Goal: Transaction & Acquisition: Purchase product/service

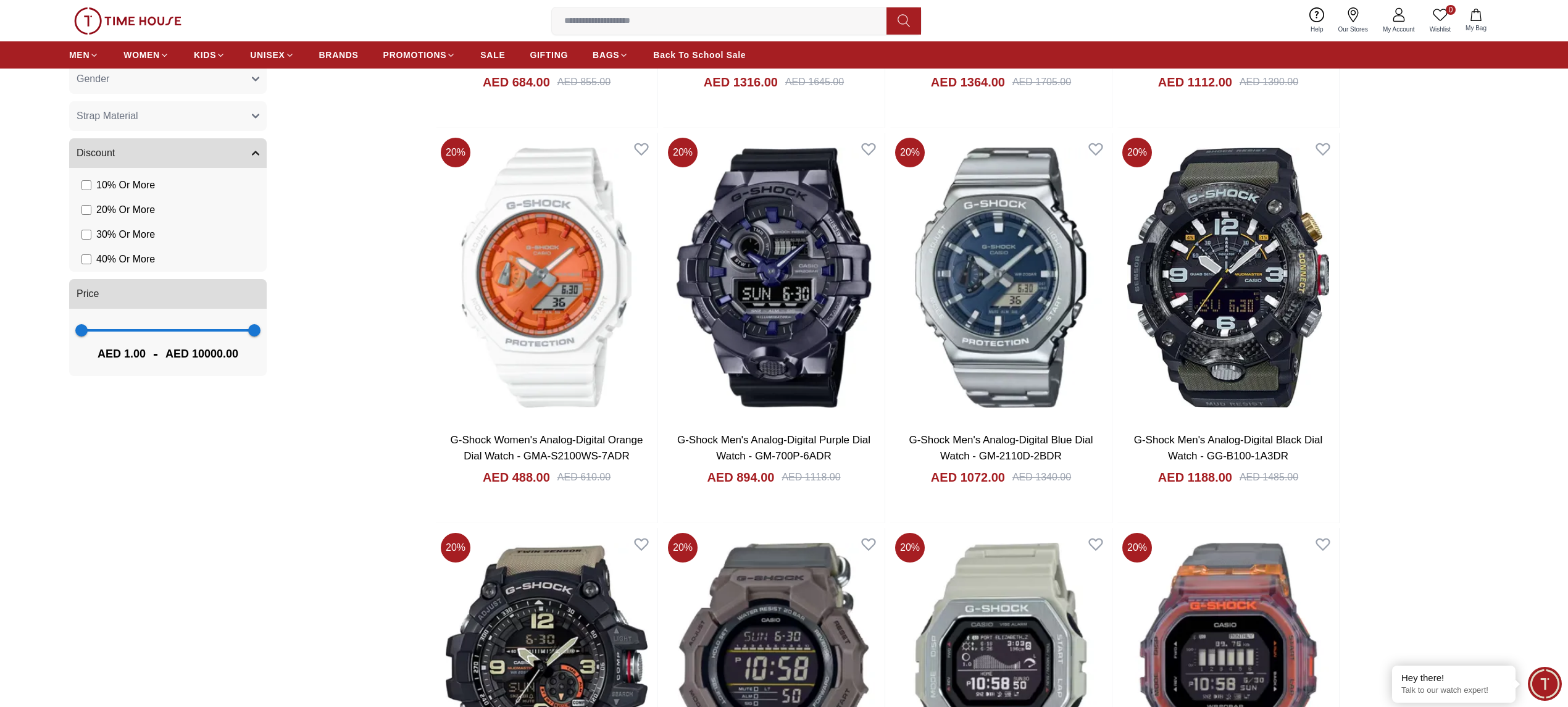
scroll to position [1399, 0]
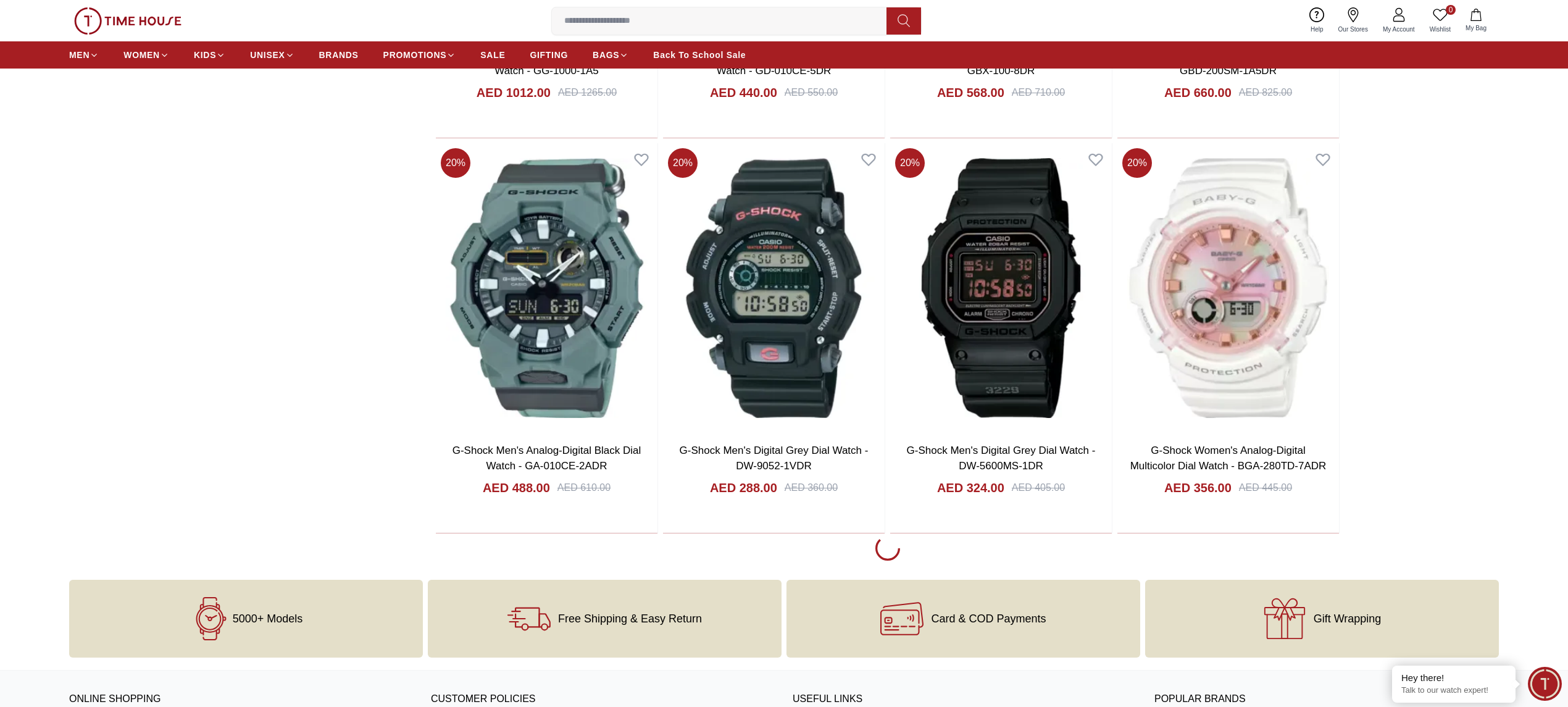
scroll to position [2387, 0]
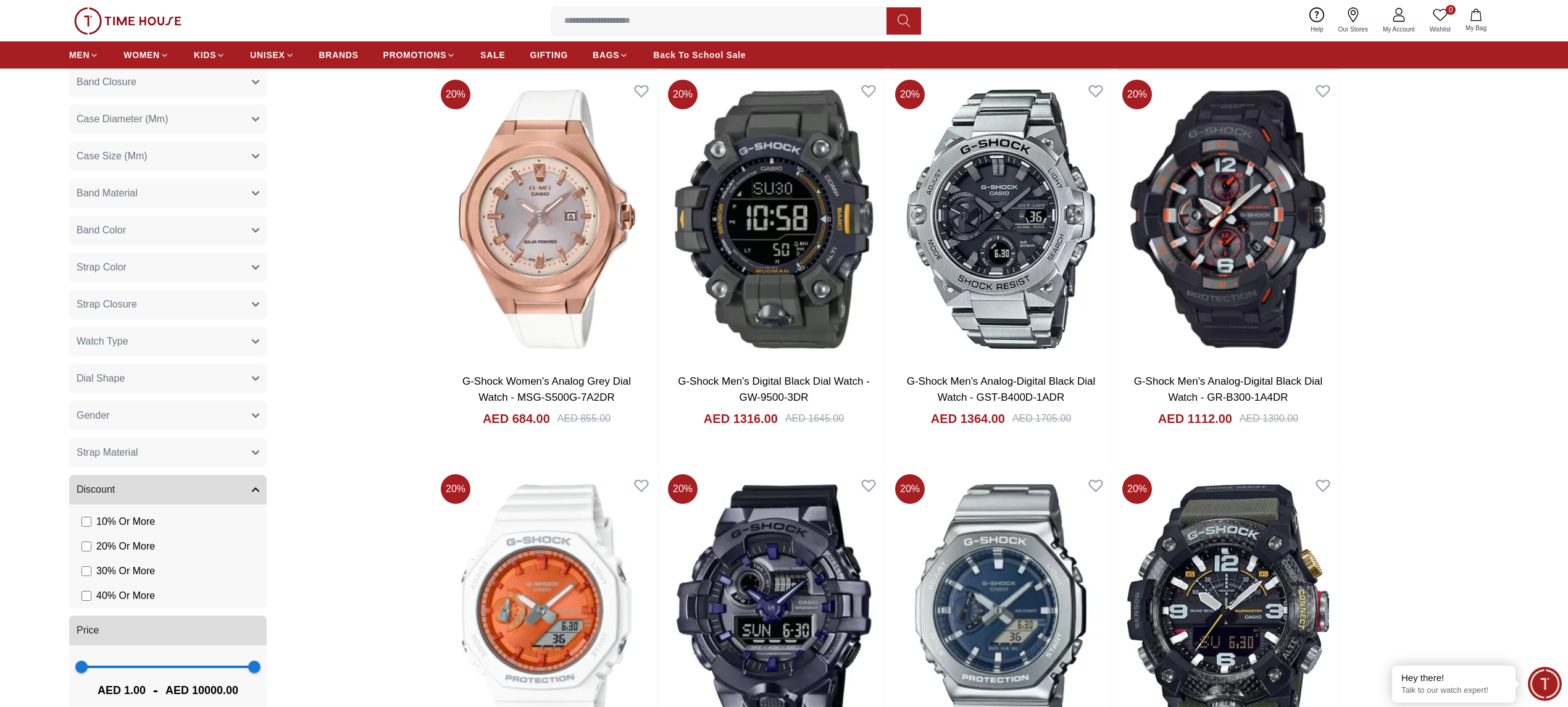
scroll to position [987, 0]
click at [173, 418] on button "Gender" at bounding box center [168, 416] width 198 height 30
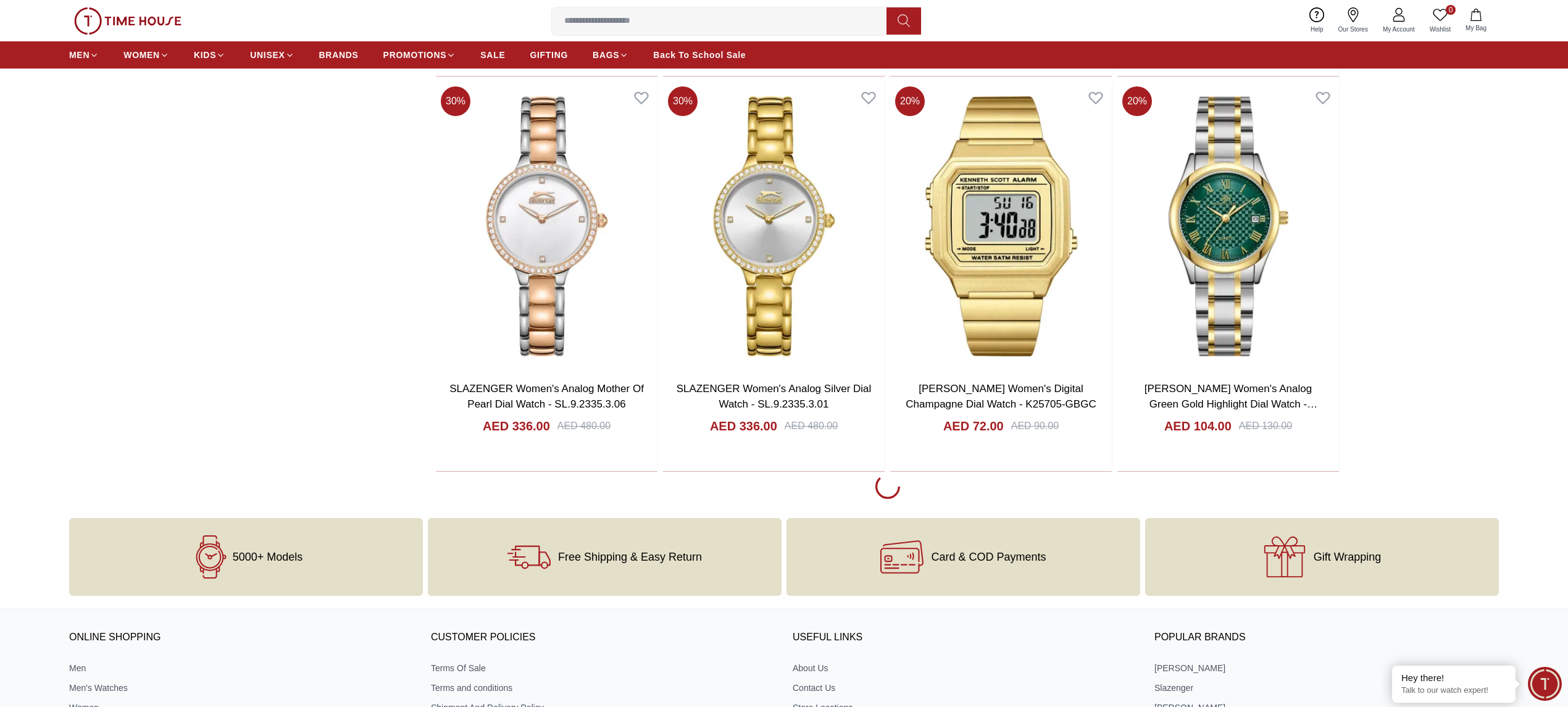
scroll to position [2222, 0]
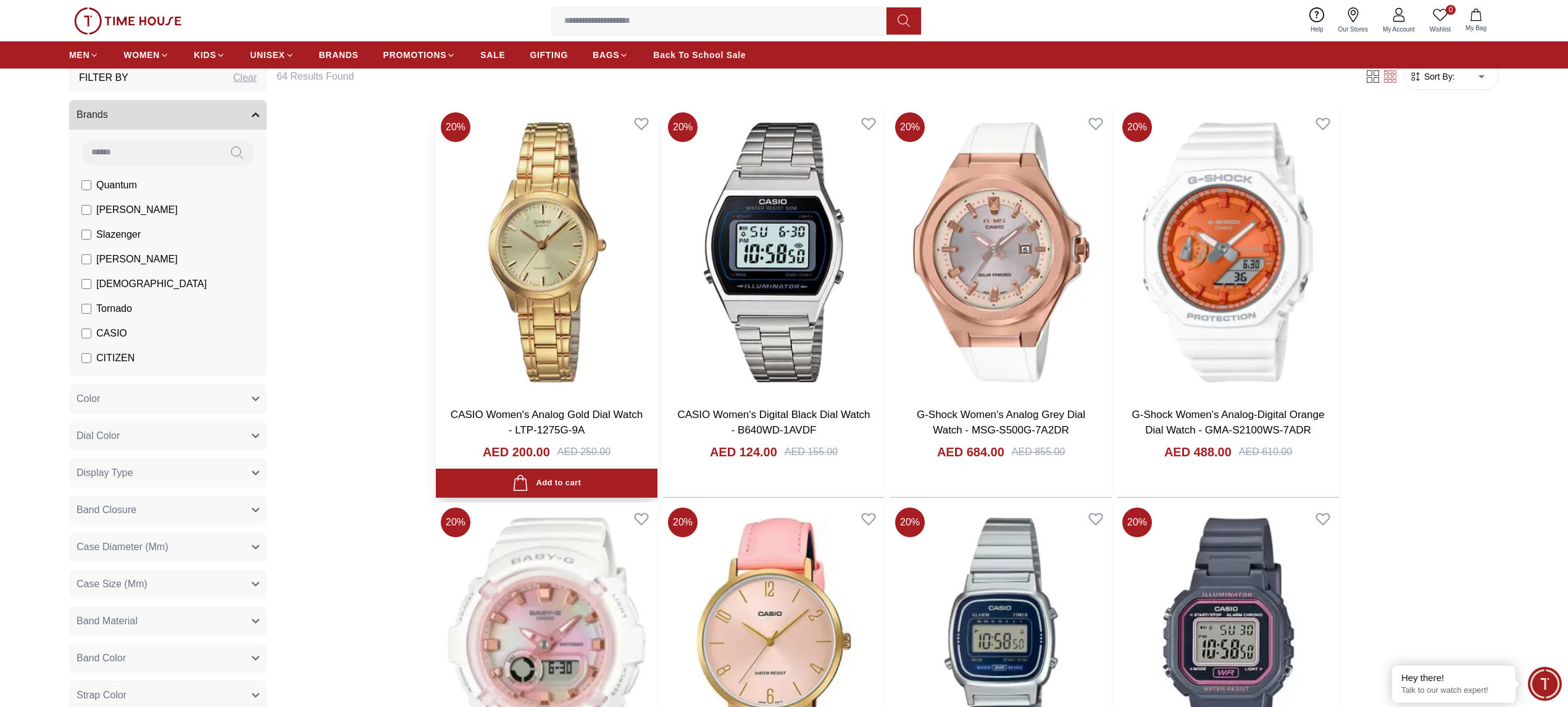
scroll to position [576, 0]
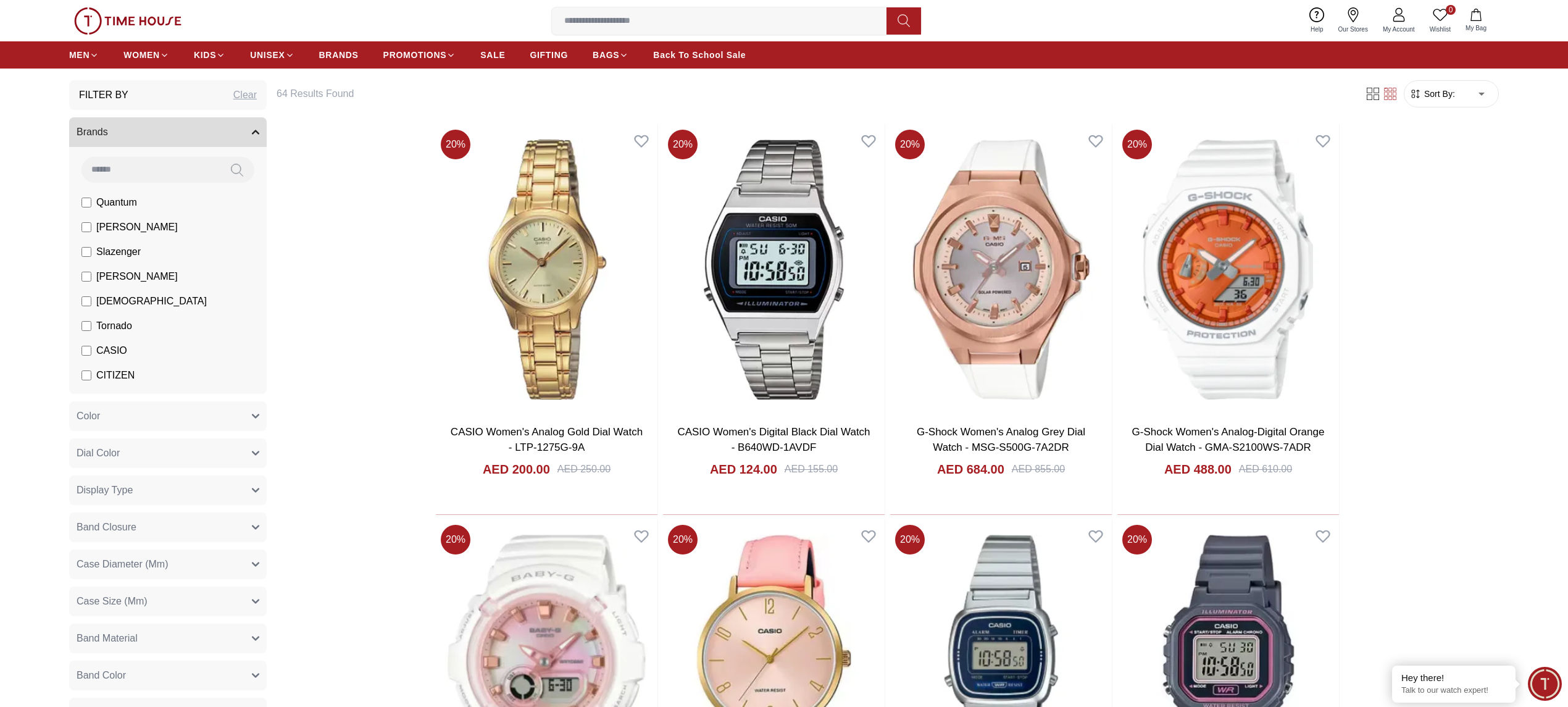
scroll to position [576, 0]
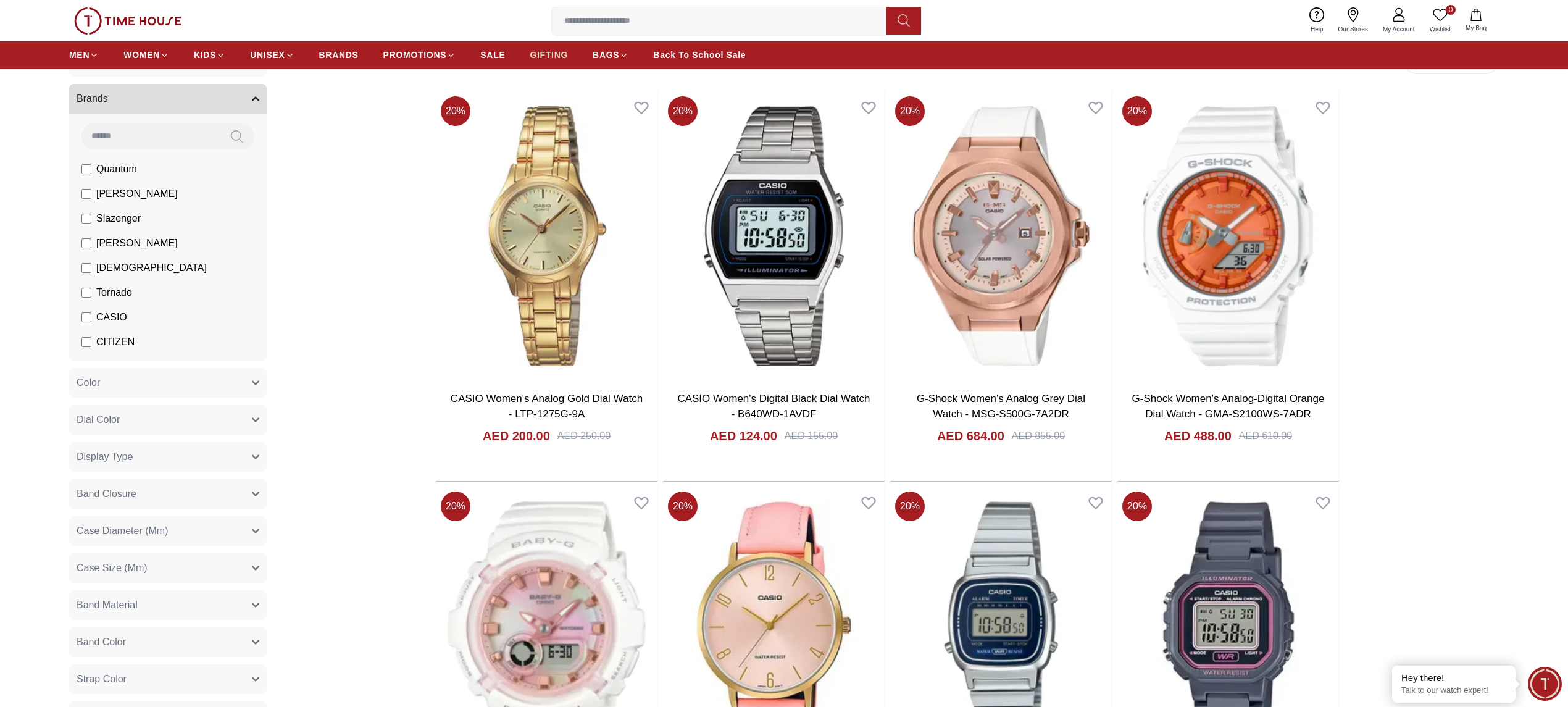
click at [551, 47] on link "GIFTING" at bounding box center [549, 55] width 38 height 22
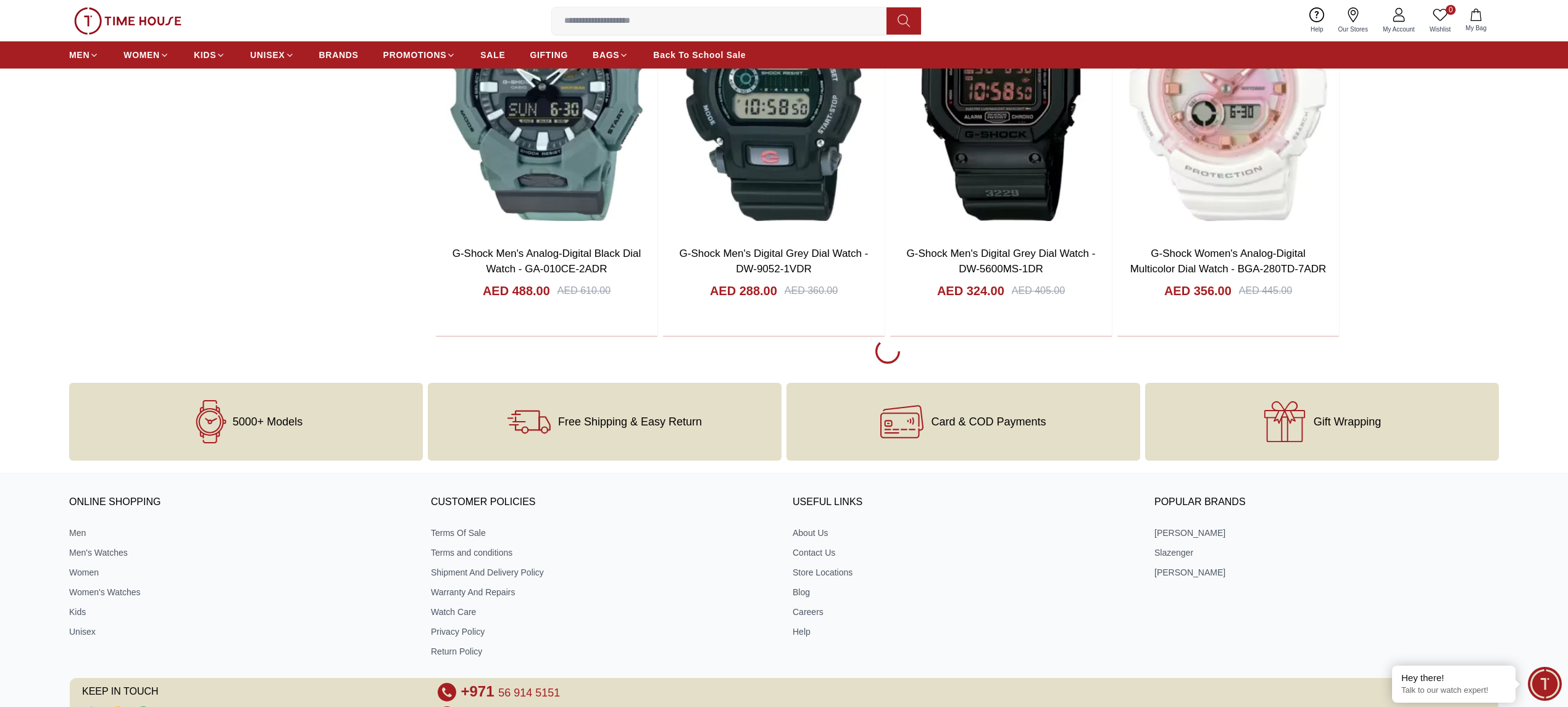
scroll to position [1729, 0]
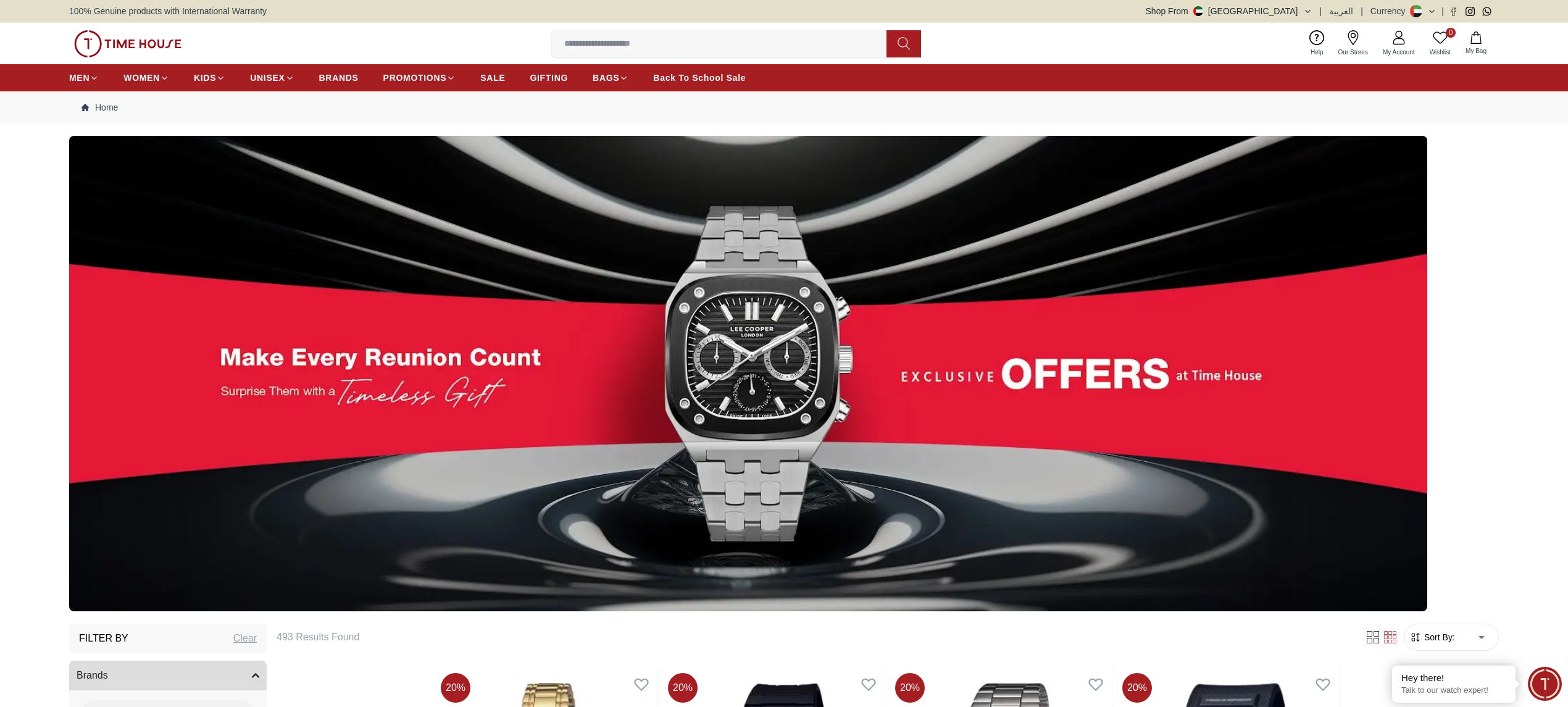
click at [1499, 282] on div at bounding box center [784, 374] width 1568 height 476
